Goal: Information Seeking & Learning: Find specific fact

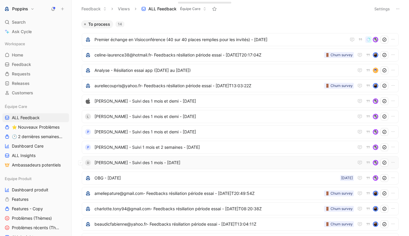
click at [161, 163] on span "[PERSON_NAME] - Suivi des 1 mois - [DATE]" at bounding box center [223, 162] width 259 height 7
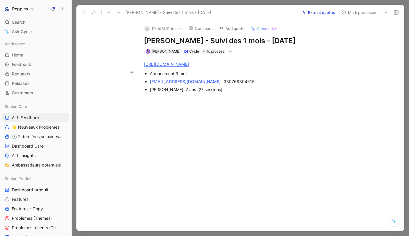
click at [218, 80] on div "[EMAIL_ADDRESS][DOMAIN_NAME] - 330768304515" at bounding box center [249, 81] width 199 height 6
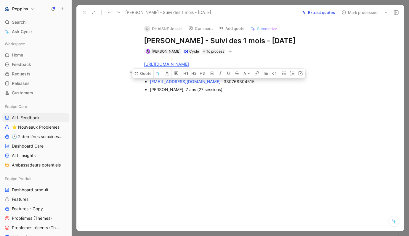
copy div "330768304515"
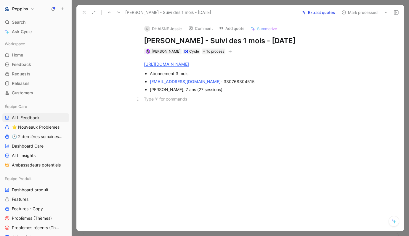
click at [231, 102] on p at bounding box center [246, 99] width 227 height 10
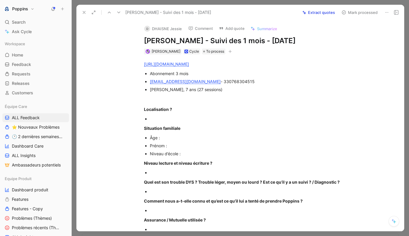
click at [227, 49] on button "button" at bounding box center [230, 52] width 6 height 6
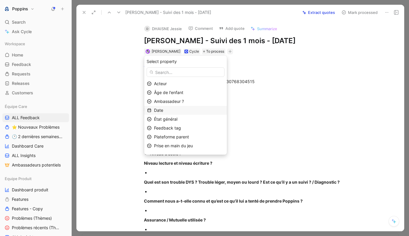
click at [198, 107] on div "Date" at bounding box center [189, 110] width 70 height 7
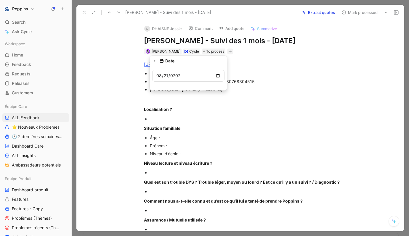
type input "[DATE]"
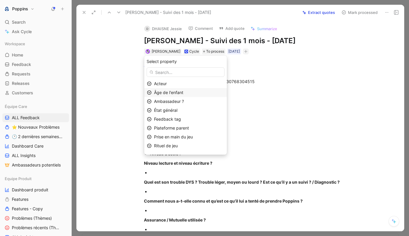
click at [190, 93] on div "Âge de l'enfant" at bounding box center [189, 92] width 70 height 7
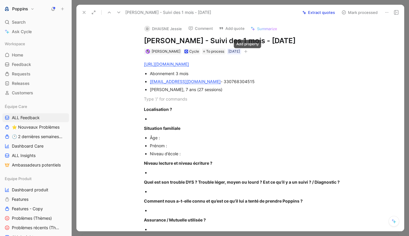
click at [249, 50] on button "button" at bounding box center [246, 52] width 6 height 6
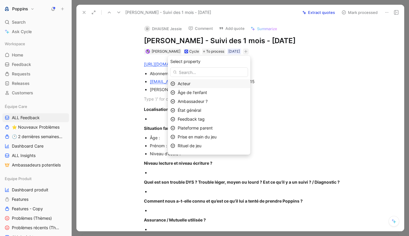
click at [222, 83] on div "Acteur" at bounding box center [213, 83] width 70 height 7
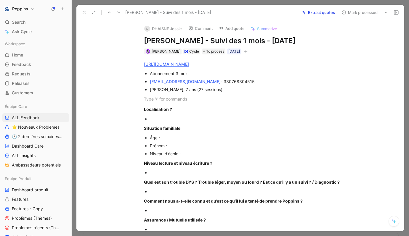
click at [249, 54] on div "[URL][DOMAIN_NAME] Abonnement 3 mois [EMAIL_ADDRESS][DOMAIN_NAME] - 33076830451…" at bounding box center [246, 234] width 315 height 361
click at [247, 50] on icon "button" at bounding box center [246, 52] width 4 height 4
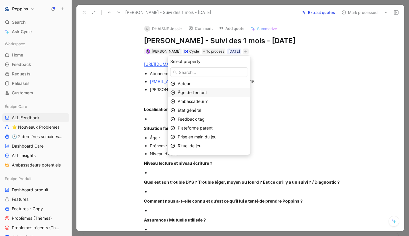
click at [231, 91] on div "Âge de l'enfant" at bounding box center [213, 92] width 70 height 7
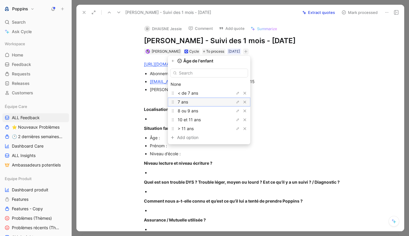
click at [210, 99] on div "7 ans" at bounding box center [200, 102] width 44 height 7
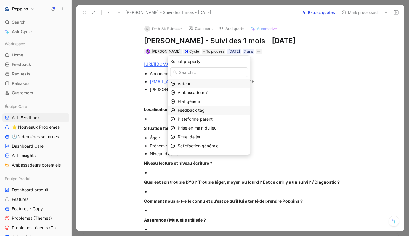
click at [214, 112] on div "Feedback tag" at bounding box center [213, 110] width 70 height 7
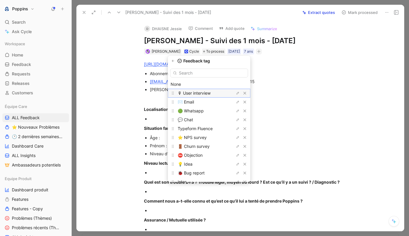
click at [210, 92] on span "🎙 User interview" at bounding box center [194, 93] width 33 height 5
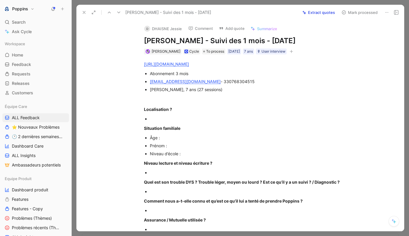
click at [178, 117] on div at bounding box center [249, 119] width 199 height 6
click at [152, 87] on div "[PERSON_NAME], 7 ans (27 sessions)" at bounding box center [249, 89] width 199 height 6
copy div "Elioth"
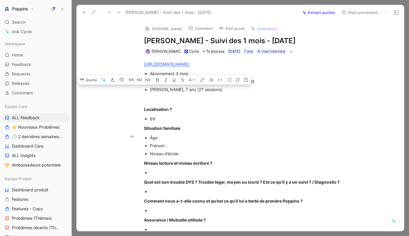
click at [180, 137] on div "Âge :" at bounding box center [249, 138] width 199 height 6
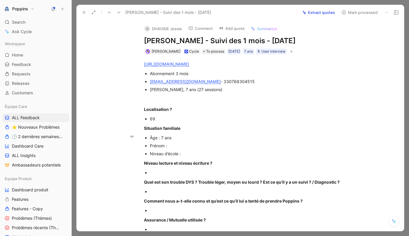
click at [180, 143] on div "Prénom :" at bounding box center [249, 146] width 199 height 6
click at [194, 158] on p "Niveau lecture et niveau écriture ?" at bounding box center [246, 163] width 227 height 10
click at [196, 152] on div "Niveau d’école :" at bounding box center [249, 154] width 199 height 6
click at [301, 40] on h1 "[PERSON_NAME] - Suivi des 1 mois - [DATE]" at bounding box center [246, 40] width 205 height 9
click at [224, 114] on p "Localisation ?" at bounding box center [246, 109] width 227 height 10
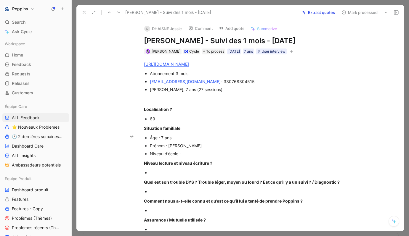
click at [193, 154] on div "Niveau d’école :" at bounding box center [249, 154] width 199 height 6
click at [178, 169] on p at bounding box center [249, 173] width 199 height 8
click at [165, 195] on p at bounding box center [249, 192] width 199 height 8
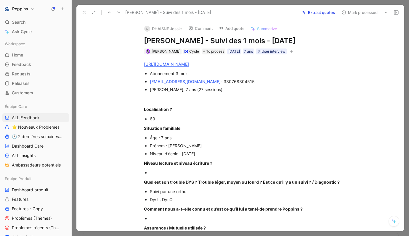
click at [160, 173] on div at bounding box center [249, 173] width 199 height 6
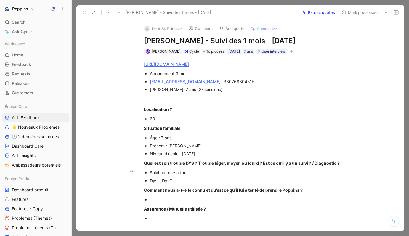
click at [212, 181] on div "DysL, DysO" at bounding box center [249, 181] width 199 height 6
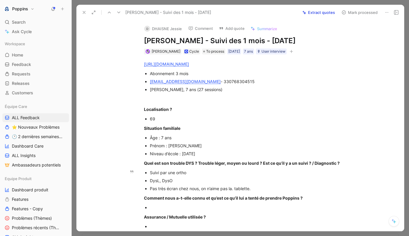
click at [231, 187] on div "Pas très écran chez nous, on n’aime pas la. tablette." at bounding box center [249, 189] width 199 height 6
click at [258, 186] on div "Pas très écran chez nous, on n’aime pas la tablette." at bounding box center [249, 189] width 199 height 6
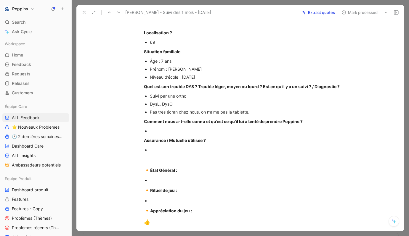
scroll to position [96, 0]
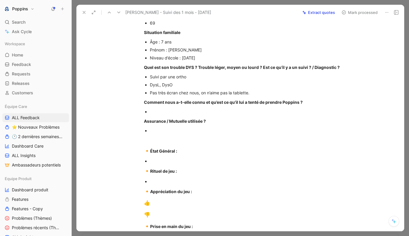
click at [188, 157] on div "[URL][DOMAIN_NAME] Abonnement 3 mois [EMAIL_ADDRESS][DOMAIN_NAME] - 33076830451…" at bounding box center [246, 138] width 315 height 358
click at [241, 105] on div "Comment nous a-t-elle connu et qu’est ce qu’il lui a tenté de prendre Poppins ?" at bounding box center [246, 102] width 205 height 6
click at [201, 104] on strong "Comment nous a-t-elle connu et qu’est ce qu’il lui a tenté de prendre Poppins ?" at bounding box center [223, 102] width 159 height 5
click at [194, 109] on div at bounding box center [249, 112] width 199 height 6
click at [179, 128] on div at bounding box center [249, 131] width 199 height 6
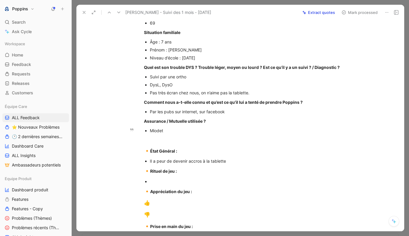
click at [158, 129] on div "Miodet" at bounding box center [249, 131] width 199 height 6
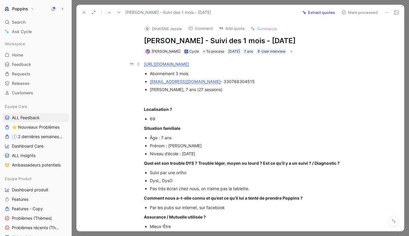
click at [189, 65] on link "[URL][DOMAIN_NAME]" at bounding box center [166, 64] width 45 height 5
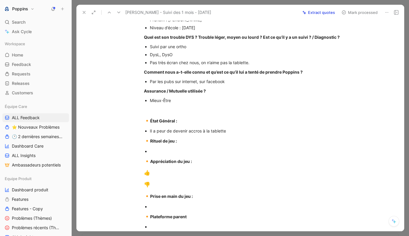
scroll to position [125, 0]
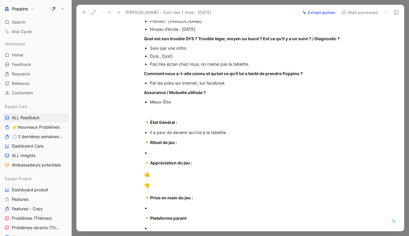
click at [182, 149] on p at bounding box center [249, 153] width 199 height 8
click at [232, 133] on div "Il a peur de devenir accros à la tablette" at bounding box center [249, 132] width 199 height 6
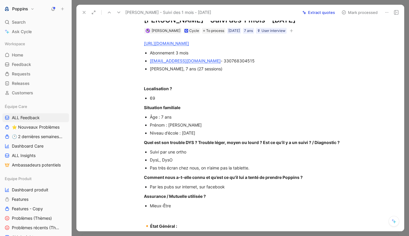
scroll to position [0, 0]
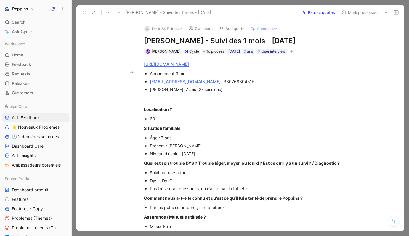
click at [158, 90] on div "[PERSON_NAME], 7 ans (27 sessions)" at bounding box center [249, 89] width 199 height 6
copy div "Elioth"
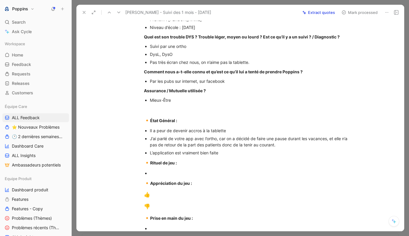
scroll to position [138, 0]
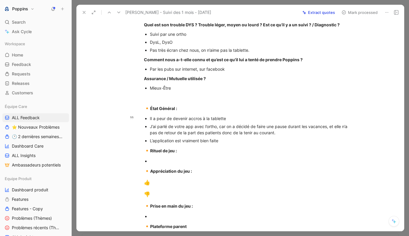
click at [226, 139] on div "L’application est vraiment bien faite" at bounding box center [249, 141] width 199 height 6
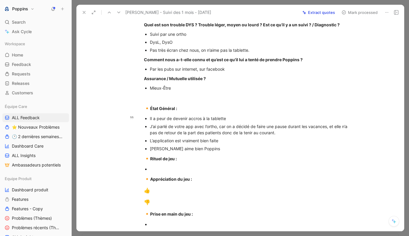
click at [177, 117] on div "Il a peur de devenir accros à la tablette" at bounding box center [249, 118] width 199 height 6
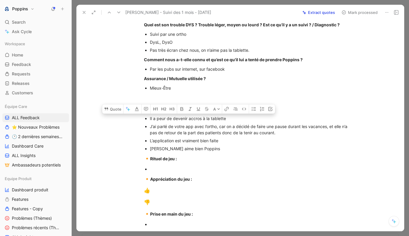
click at [160, 168] on div at bounding box center [249, 169] width 199 height 6
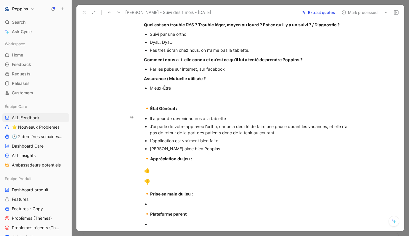
click at [242, 117] on div "Il a peur de devenir accros à la tablette" at bounding box center [249, 118] width 199 height 6
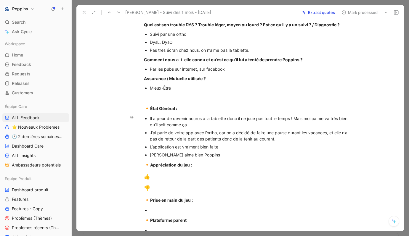
click at [203, 155] on div "[PERSON_NAME] aime bien Poppins" at bounding box center [249, 155] width 199 height 6
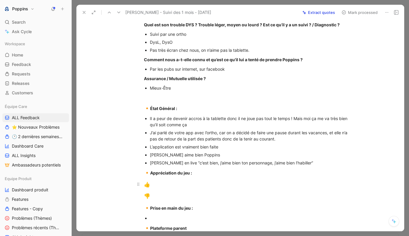
click at [169, 184] on div "👍" at bounding box center [246, 185] width 205 height 8
click at [187, 192] on p "👎" at bounding box center [246, 196] width 227 height 11
click at [175, 195] on div "👎" at bounding box center [246, 197] width 205 height 8
click at [177, 193] on div "👎" at bounding box center [246, 197] width 205 height 8
click at [174, 194] on div "👎" at bounding box center [246, 197] width 205 height 8
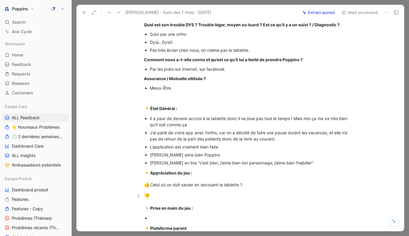
click at [163, 194] on div "👎" at bounding box center [246, 197] width 205 height 8
click at [158, 197] on div "👎" at bounding box center [246, 197] width 205 height 8
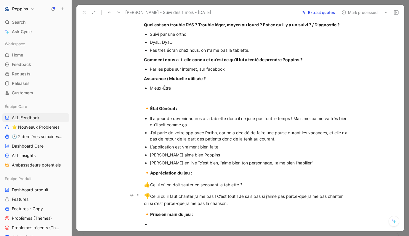
click at [261, 196] on div "👎 Celui où il faut chanter j’aime pas ! C’est tout ! Je sais pas si j’aime pas …" at bounding box center [246, 200] width 205 height 14
click at [262, 196] on div "👎 Celui où il faut chanter j’aime pas ! C’est tout ! Je sais pas si j’aime pas …" at bounding box center [246, 200] width 205 height 14
click at [247, 201] on div "👎 Celui où il faut chanter j’aime pas ! C’est tout ! Je sais pas (si j’aime pas…" at bounding box center [246, 200] width 205 height 14
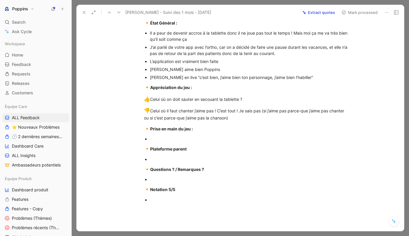
scroll to position [224, 0]
click at [177, 138] on div at bounding box center [249, 139] width 199 height 6
click at [165, 160] on div at bounding box center [249, 159] width 199 height 6
click at [160, 186] on div "🔸 Notation 5/5" at bounding box center [246, 190] width 205 height 8
click at [159, 181] on div at bounding box center [249, 179] width 199 height 6
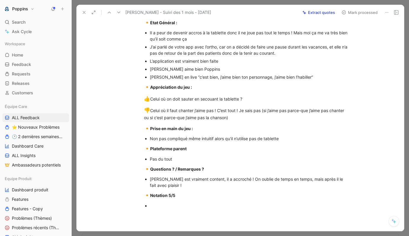
click at [154, 205] on div at bounding box center [249, 206] width 199 height 6
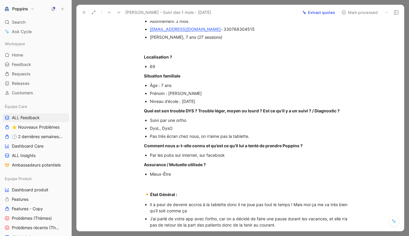
scroll to position [0, 0]
